Goal: Register for event/course

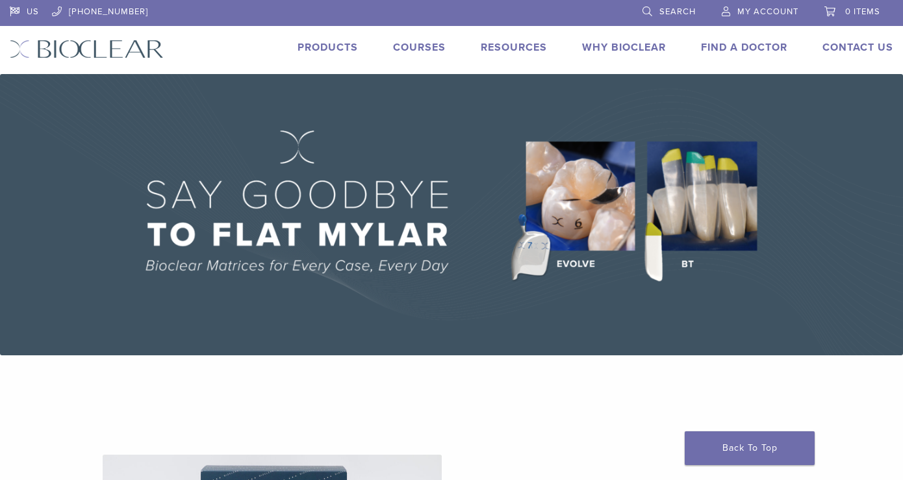
click at [664, 8] on span "Search" at bounding box center [678, 11] width 36 height 10
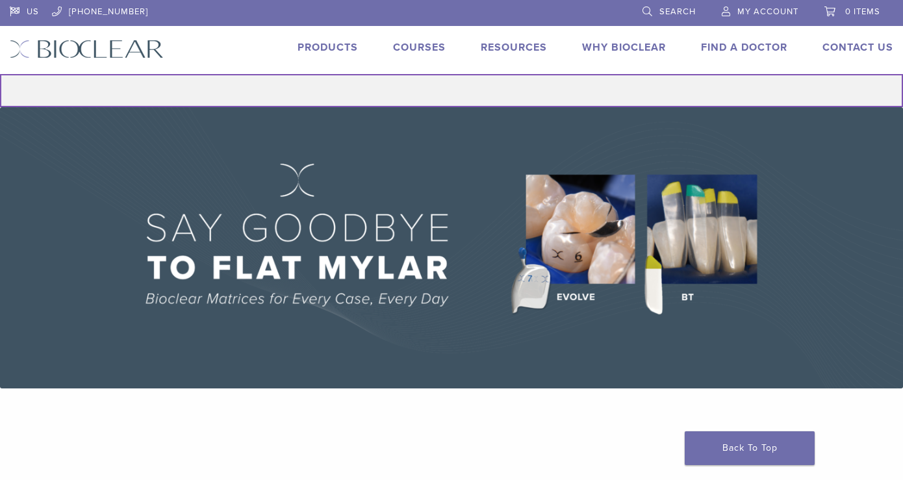
click at [517, 95] on input "Search for:" at bounding box center [451, 90] width 903 height 33
click at [508, 82] on input "Search for:" at bounding box center [451, 90] width 903 height 33
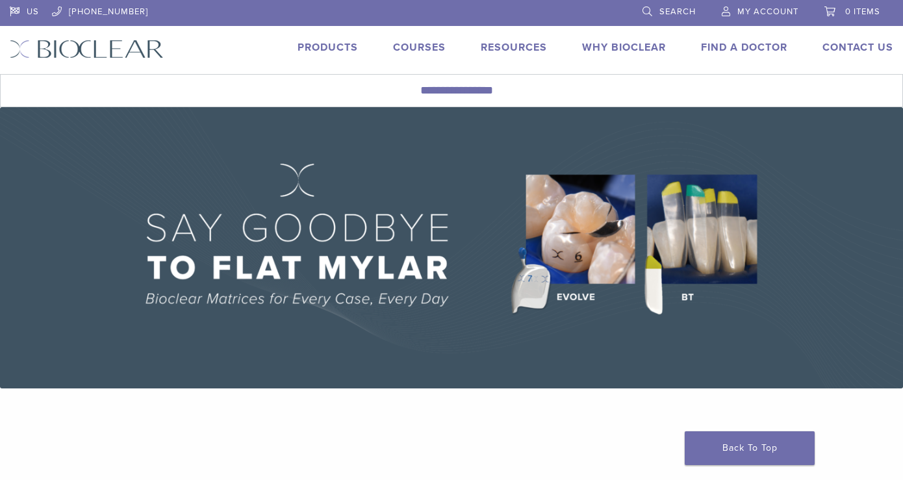
click at [419, 44] on link "Courses" at bounding box center [419, 47] width 53 height 13
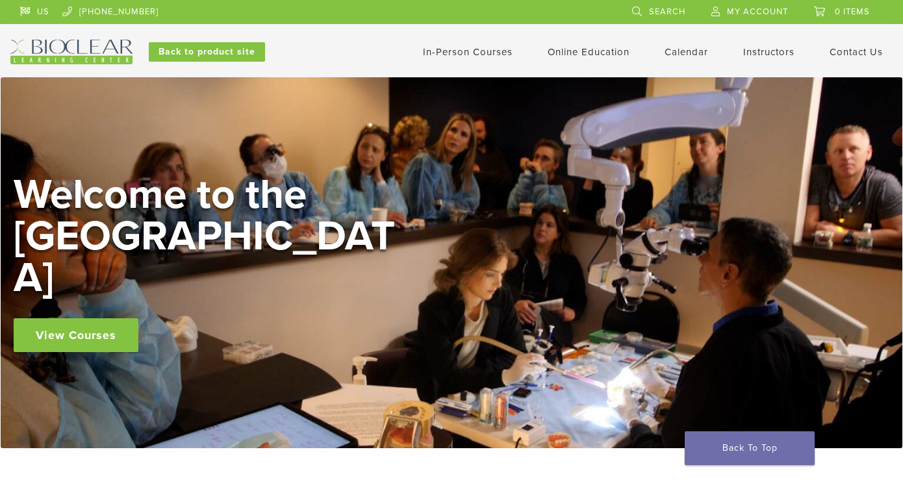
click at [483, 54] on link "In-Person Courses" at bounding box center [468, 52] width 90 height 12
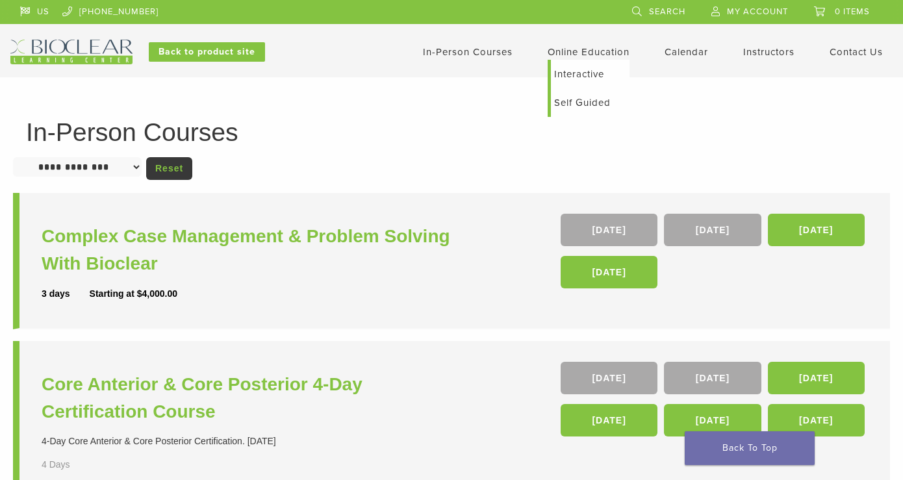
click at [567, 75] on link "Interactive" at bounding box center [590, 74] width 79 height 29
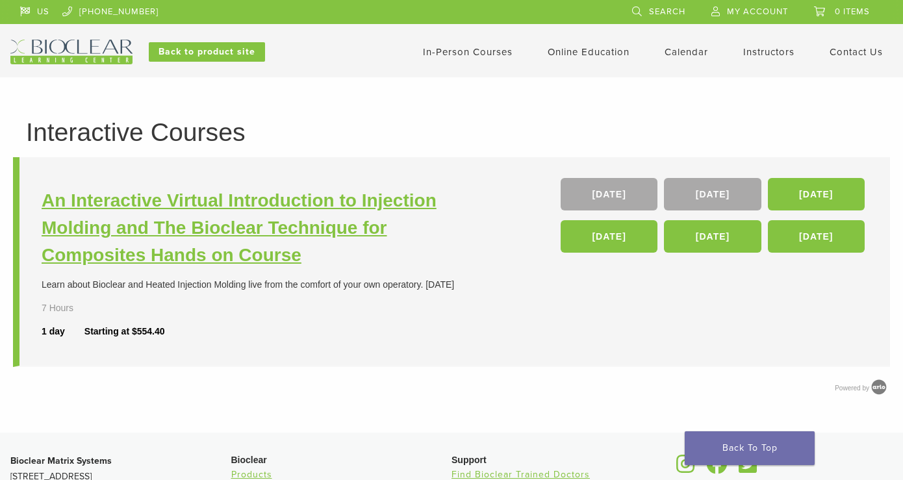
click at [283, 216] on h3 "An Interactive Virtual Introduction to Injection Molding and The Bioclear Techn…" at bounding box center [248, 228] width 413 height 82
